Goal: Check status: Check status

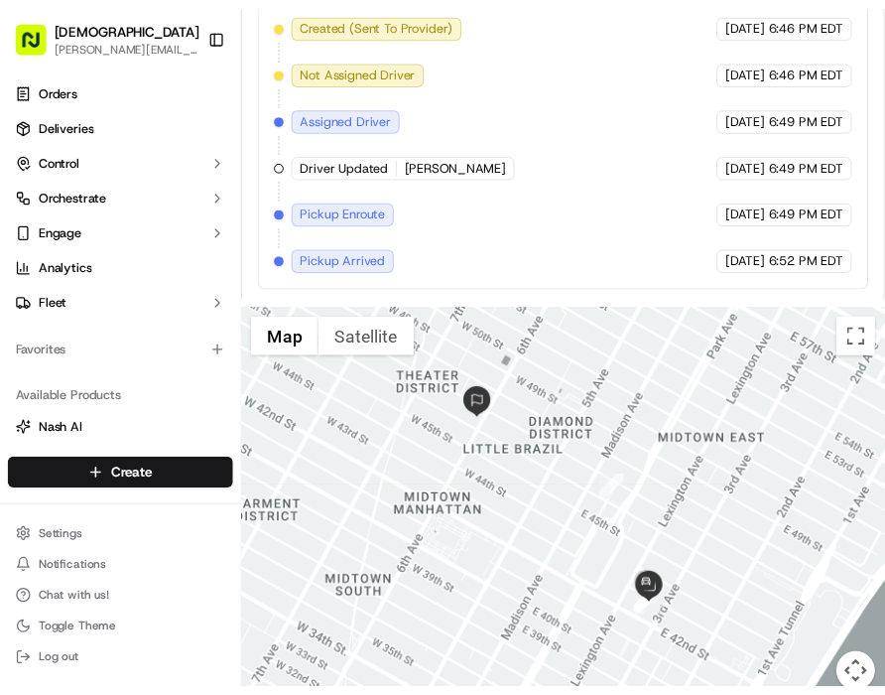
scroll to position [1154, 0]
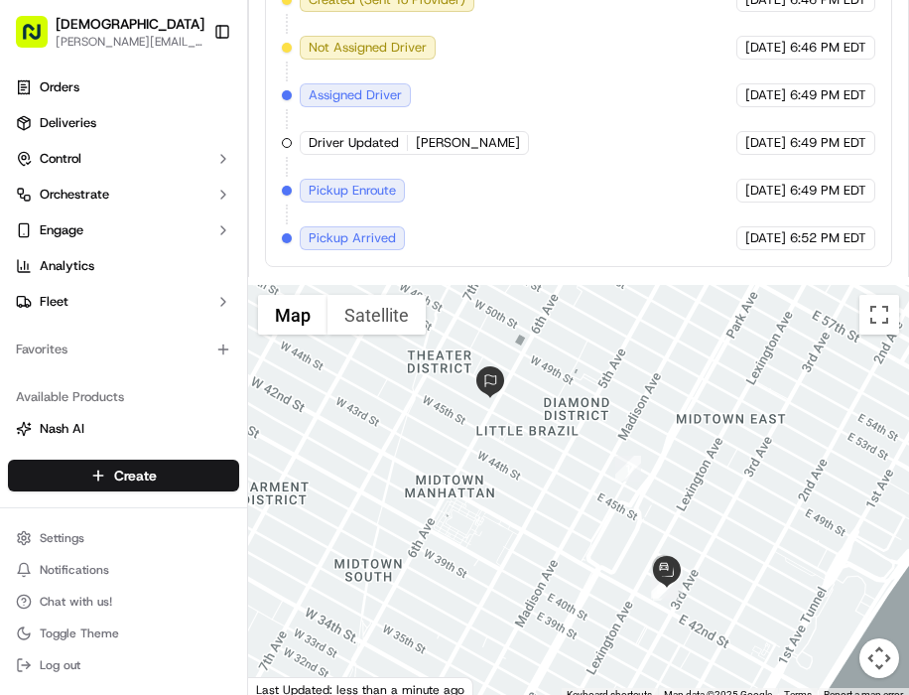
drag, startPoint x: 738, startPoint y: 274, endPoint x: 789, endPoint y: 267, distance: 51.1
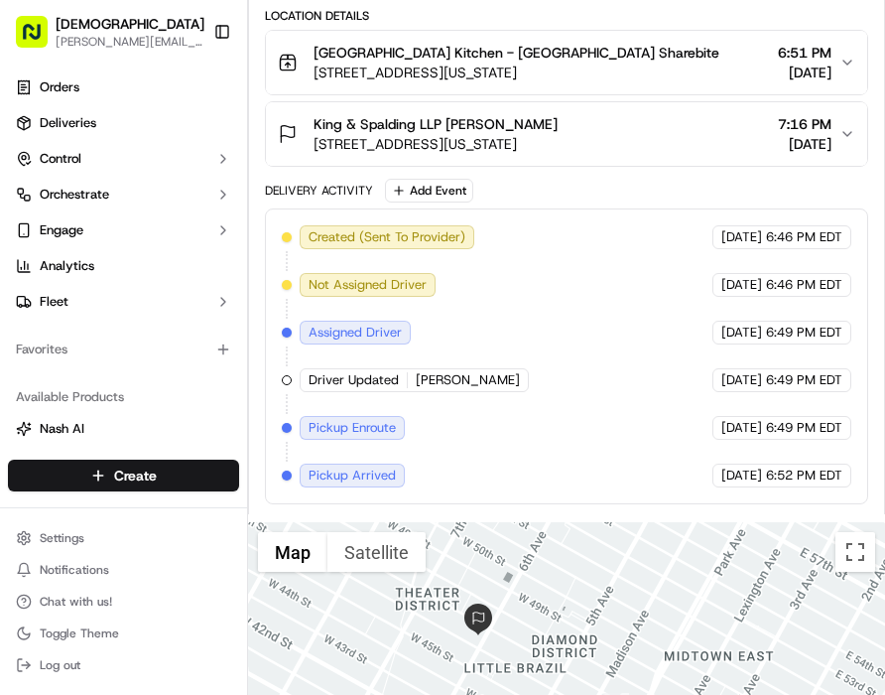
scroll to position [916, 0]
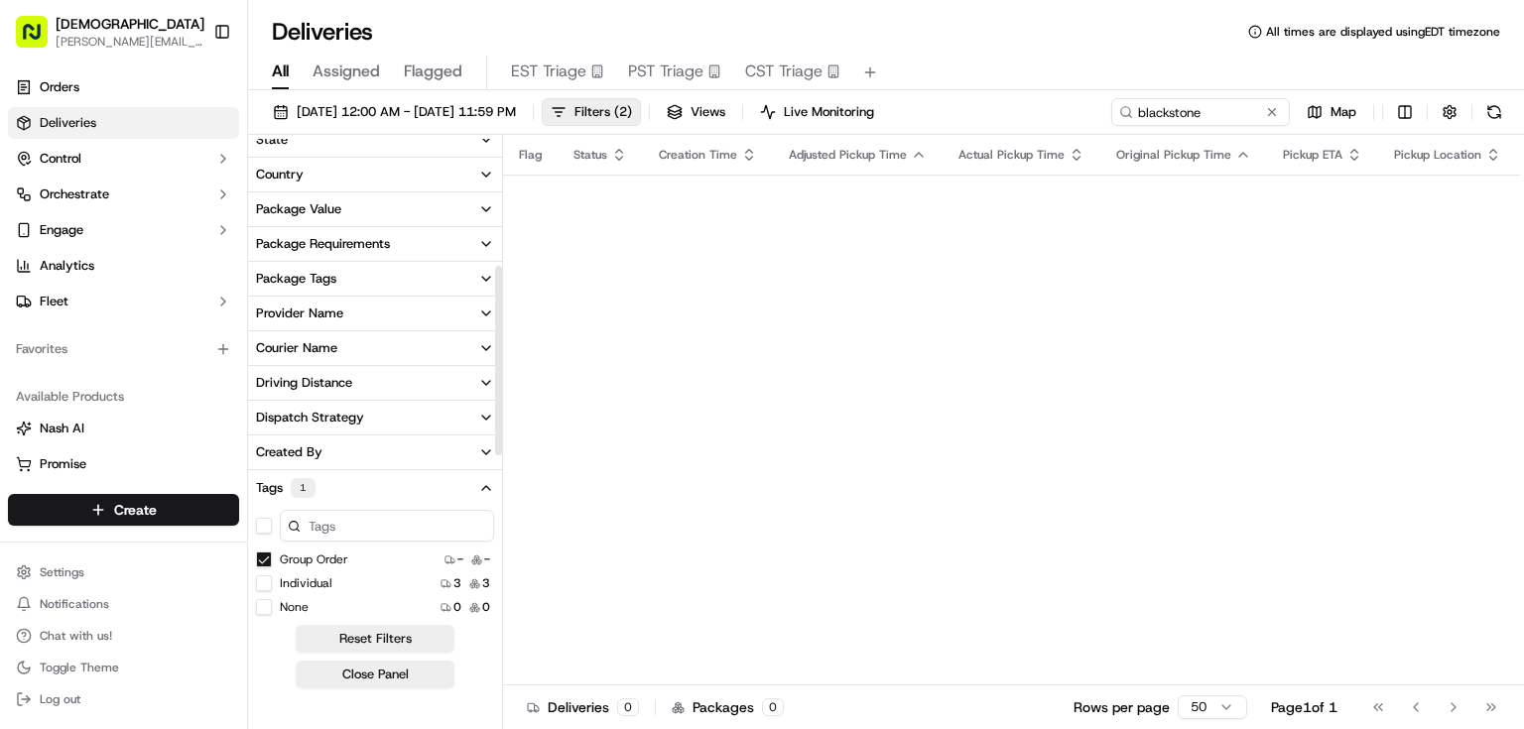
scroll to position [397, 0]
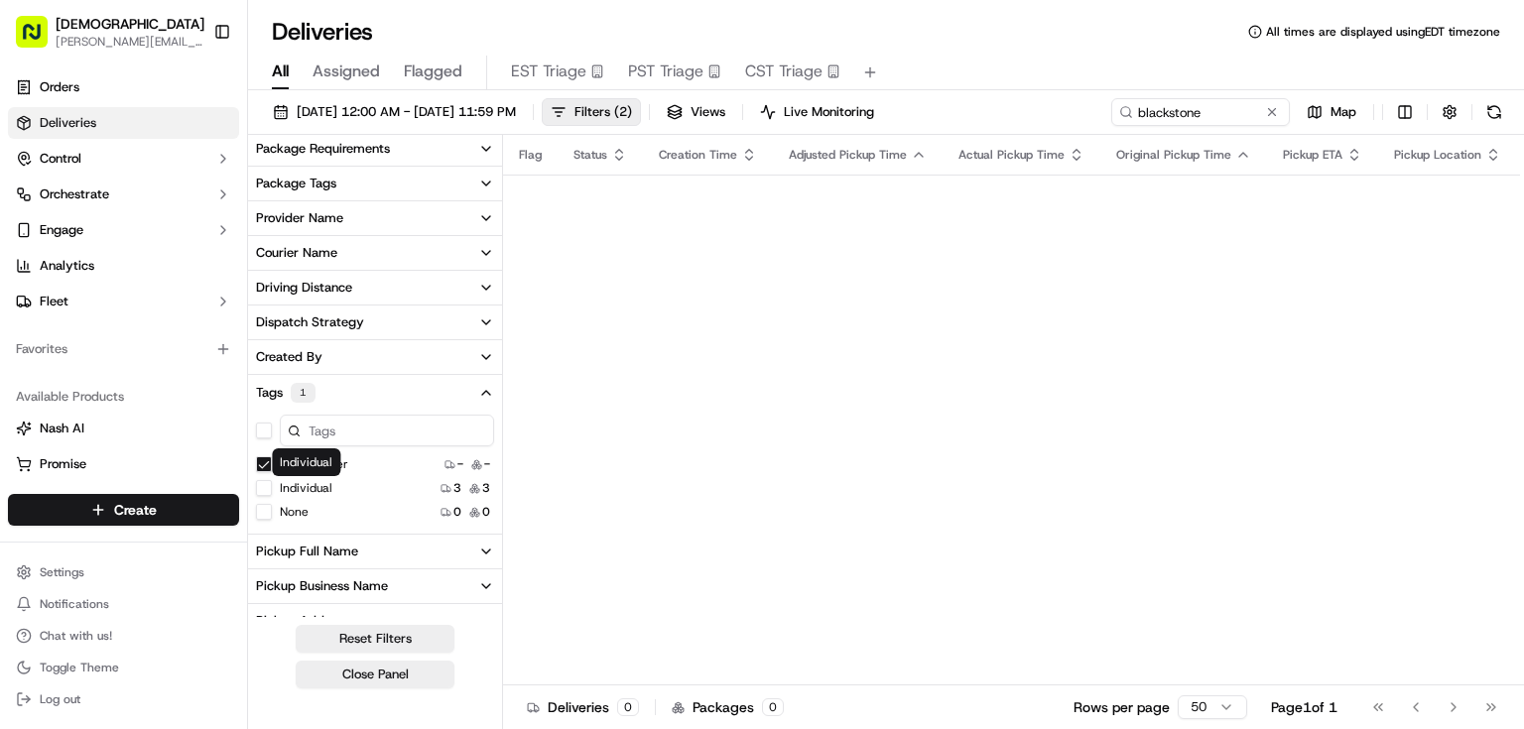
click at [324, 482] on label "Individual" at bounding box center [306, 488] width 53 height 16
click at [272, 482] on button "Individual" at bounding box center [264, 488] width 16 height 16
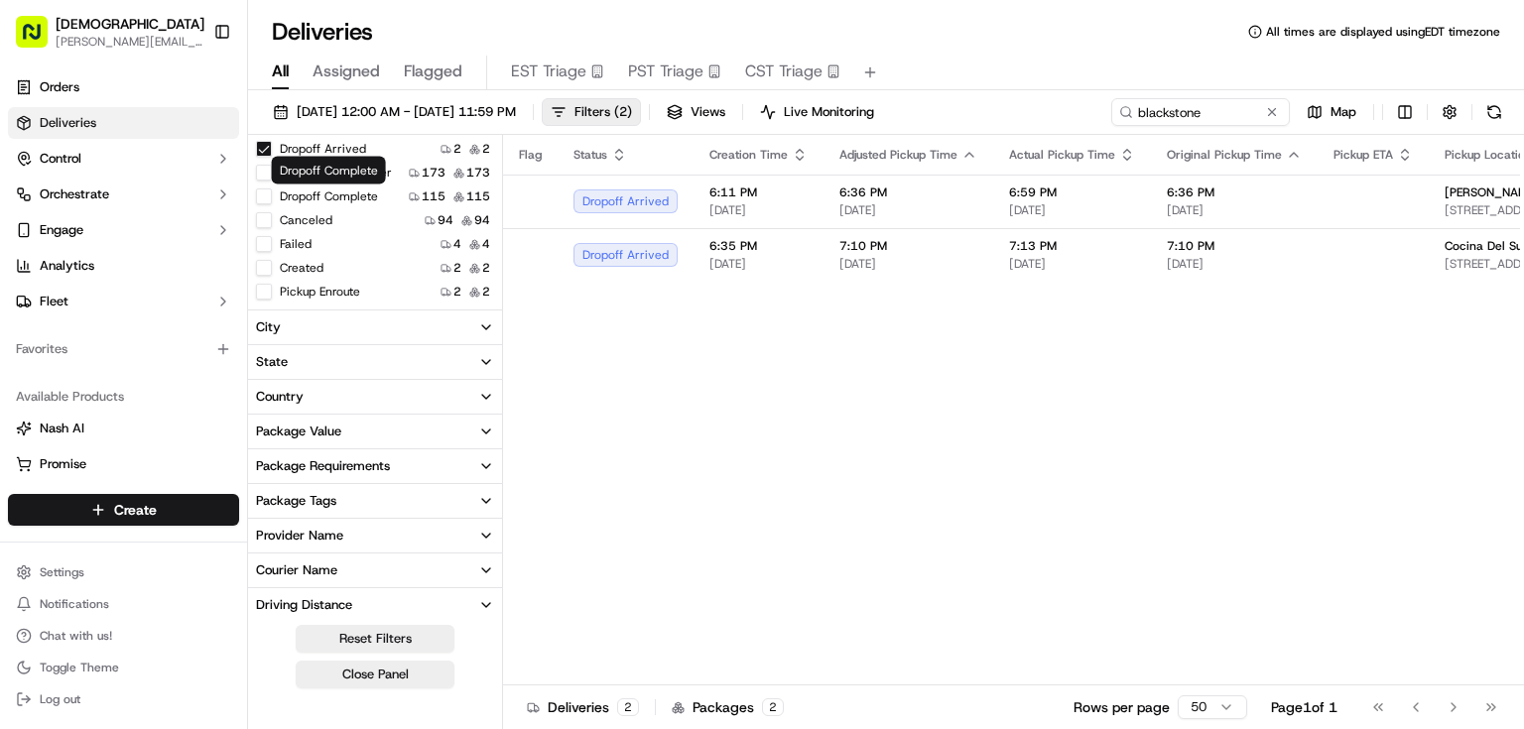
click at [362, 197] on label "Dropoff Complete" at bounding box center [329, 197] width 98 height 16
click at [272, 197] on button "Dropoff Complete" at bounding box center [264, 197] width 16 height 16
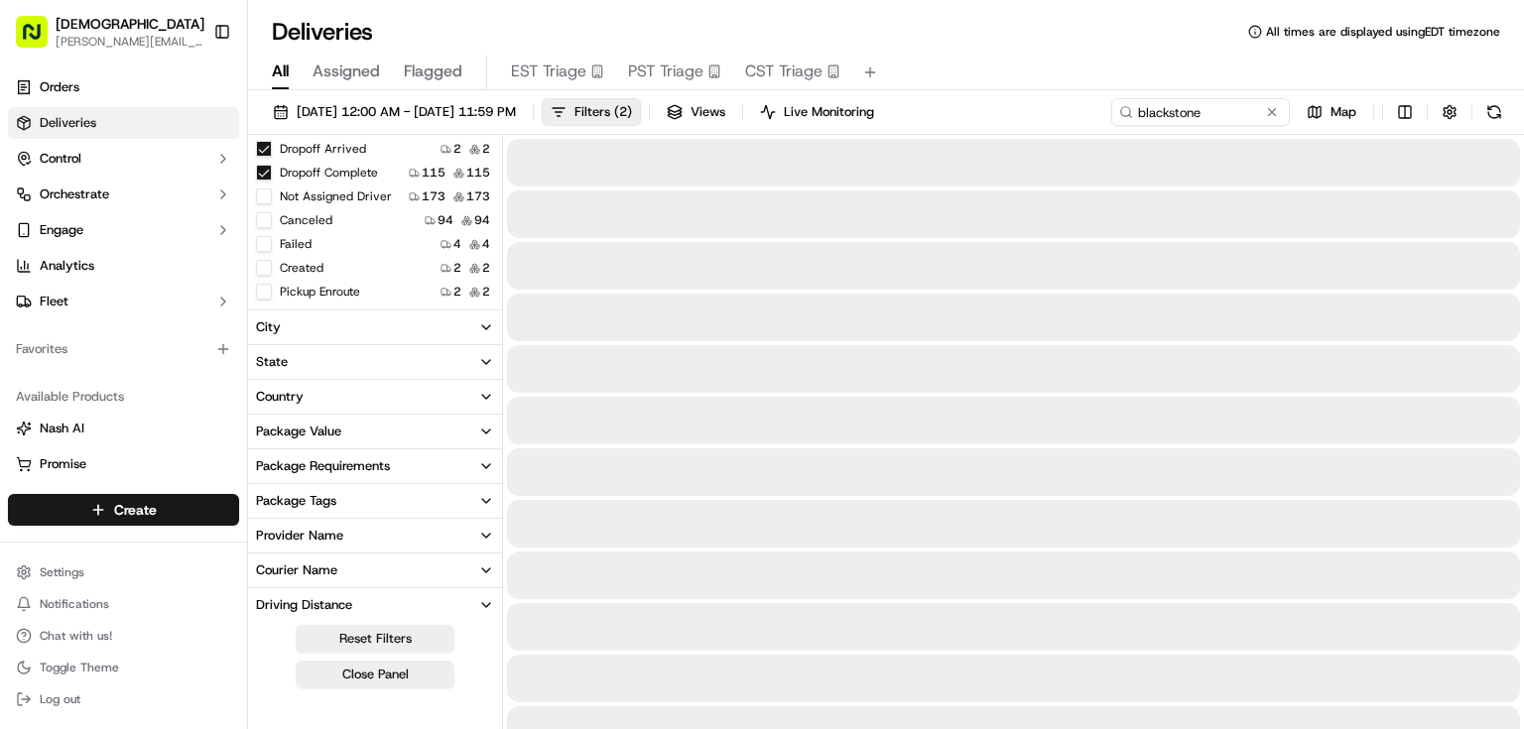
scroll to position [50, 0]
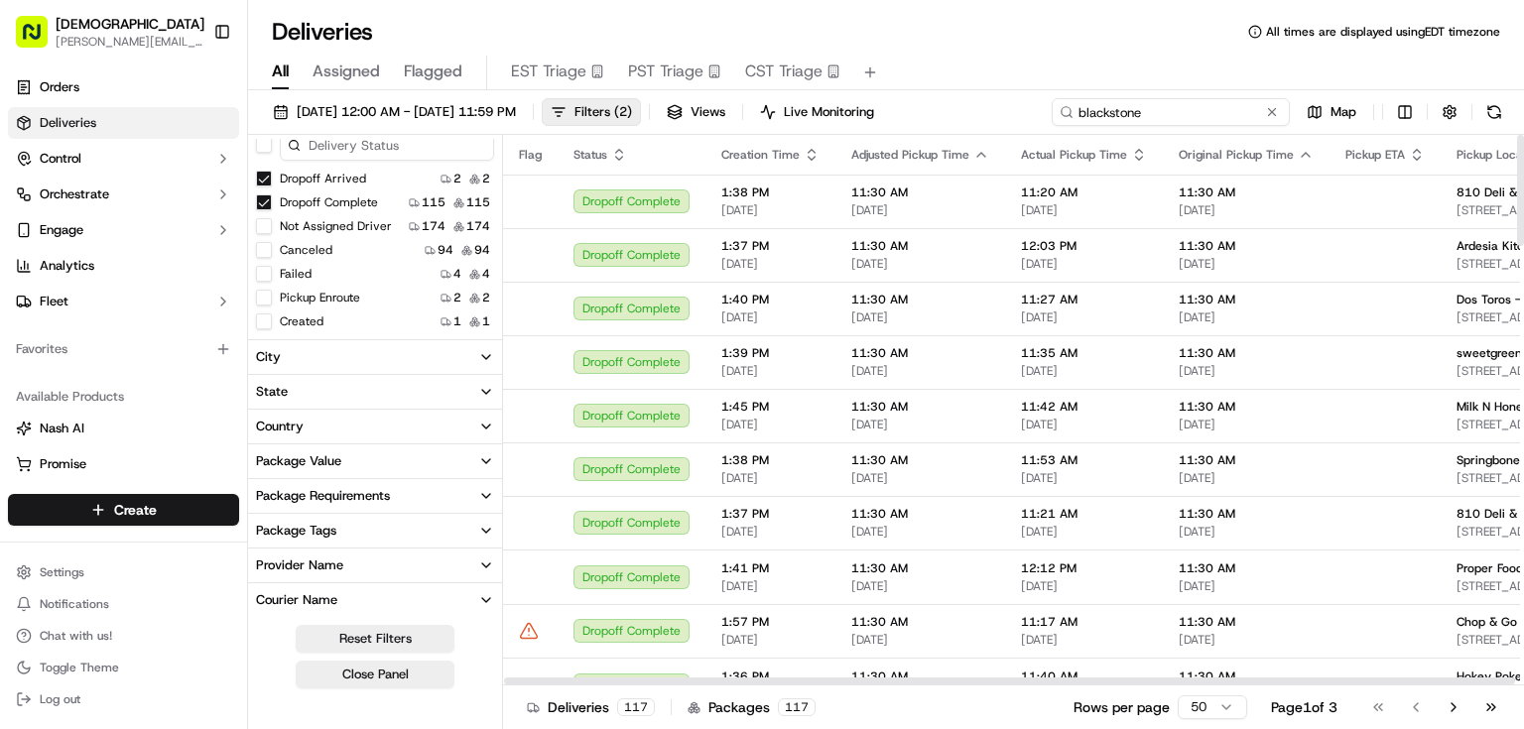
click at [1157, 112] on input "blackstone" at bounding box center [1171, 112] width 238 height 28
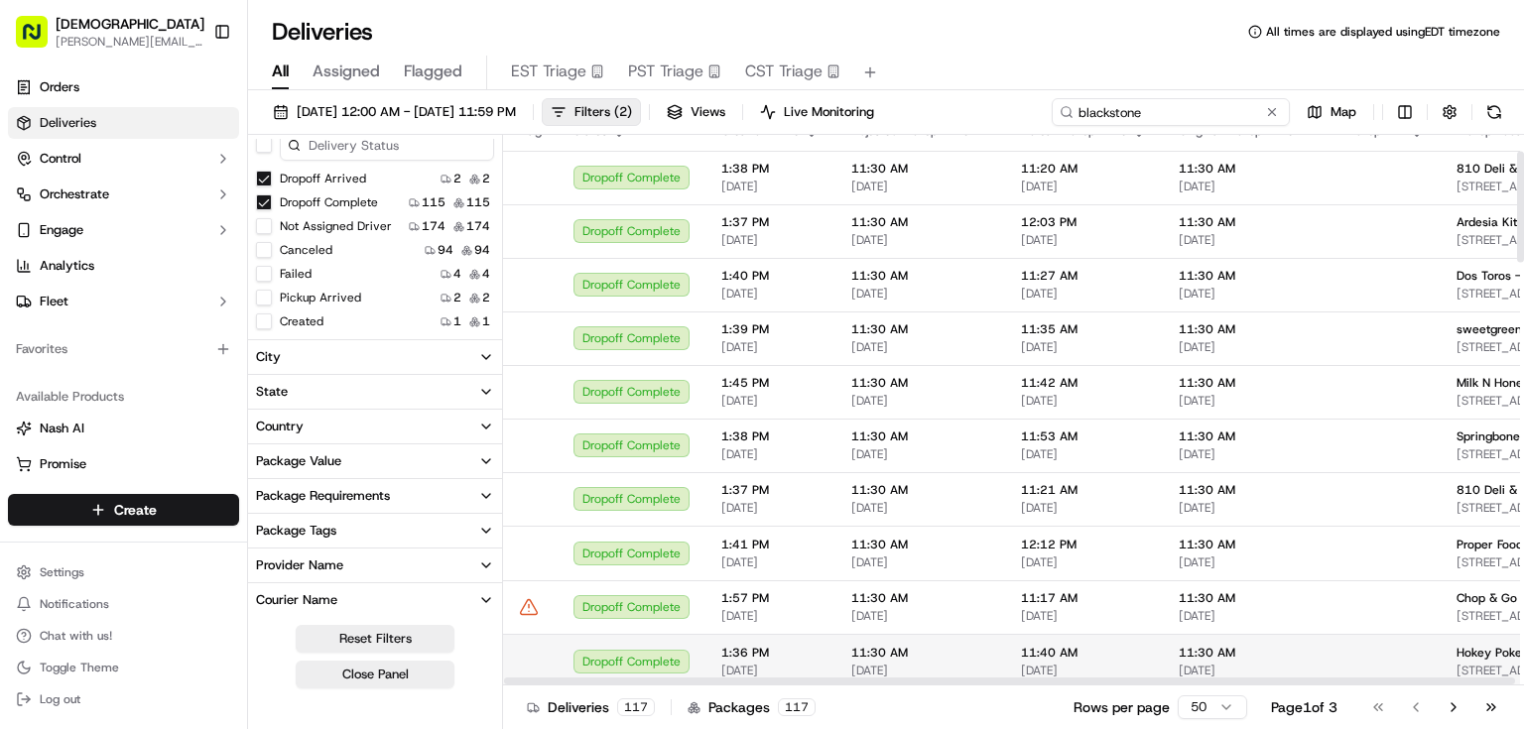
scroll to position [0, 0]
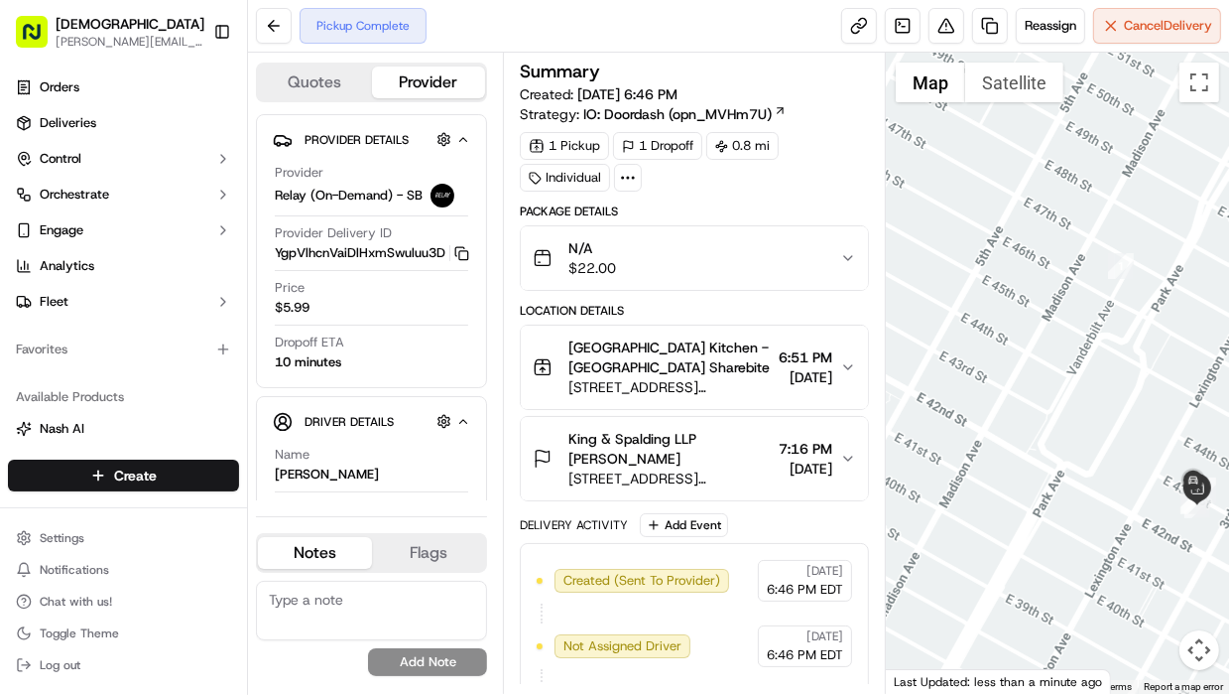
drag, startPoint x: 1060, startPoint y: 508, endPoint x: 1073, endPoint y: 507, distance: 12.9
click at [1073, 507] on div at bounding box center [1057, 373] width 343 height 641
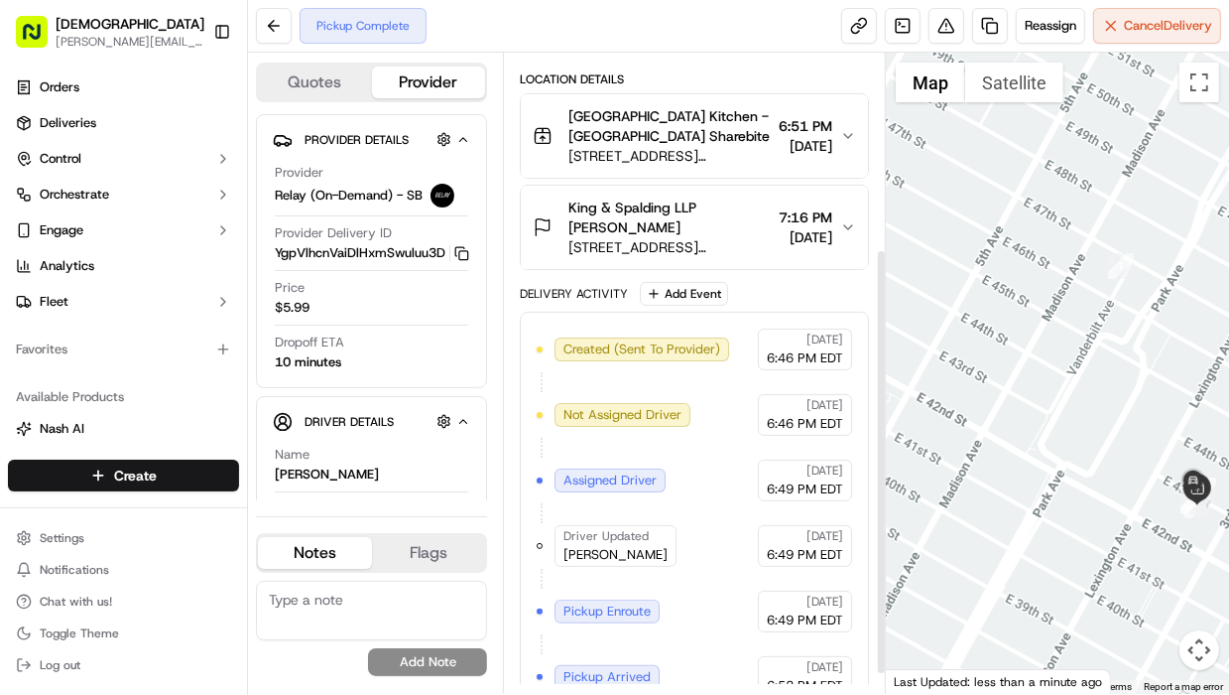
scroll to position [321, 0]
